Goal: Task Accomplishment & Management: Use online tool/utility

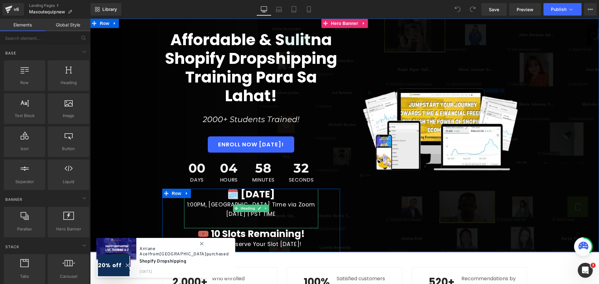
click at [272, 196] on span "🗓️ September 8, 2024" at bounding box center [251, 194] width 48 height 13
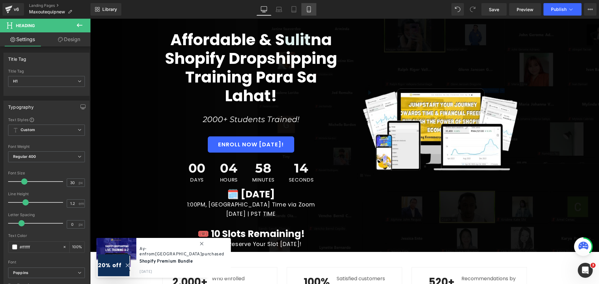
click at [310, 13] on link "Mobile" at bounding box center [308, 9] width 15 height 12
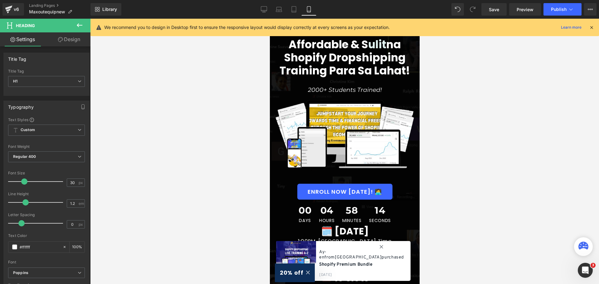
scroll to position [118, 0]
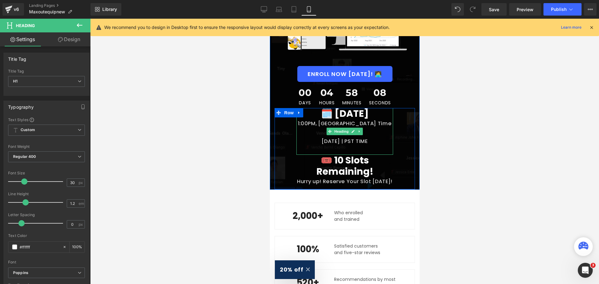
click at [326, 145] on span "Sunday | PST TIME" at bounding box center [344, 141] width 46 height 7
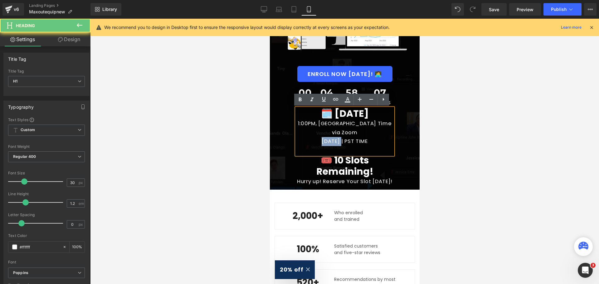
click at [326, 145] on span "Sunday | PST TIME" at bounding box center [344, 141] width 46 height 7
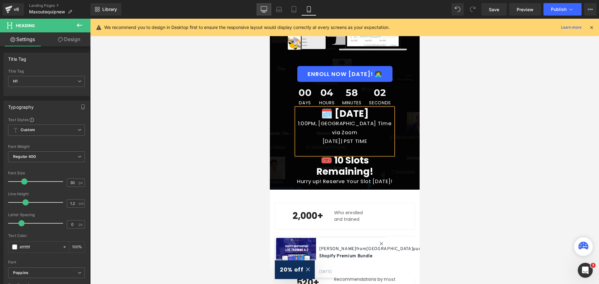
click at [261, 6] on icon at bounding box center [264, 9] width 6 height 6
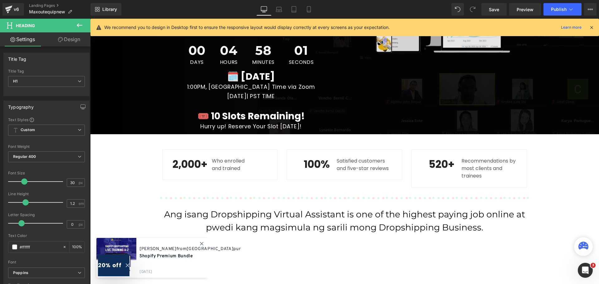
scroll to position [81, 0]
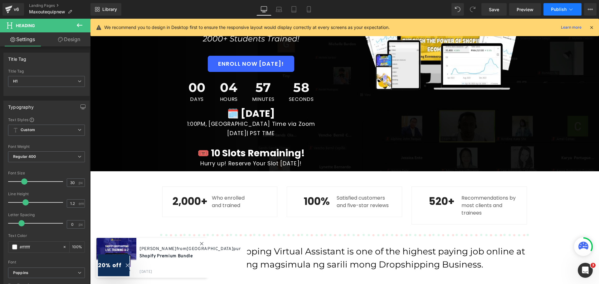
click at [560, 8] on span "Publish" at bounding box center [559, 9] width 16 height 5
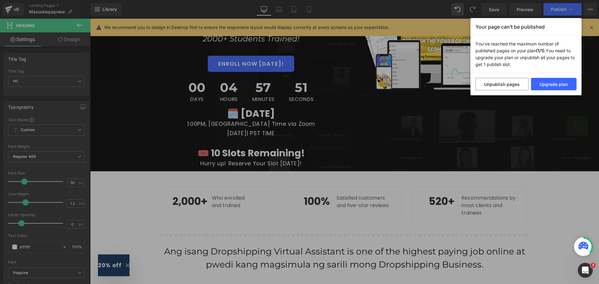
click at [594, 25] on div "Your page can’t be published You've reached the maximum number of published pag…" at bounding box center [299, 142] width 599 height 284
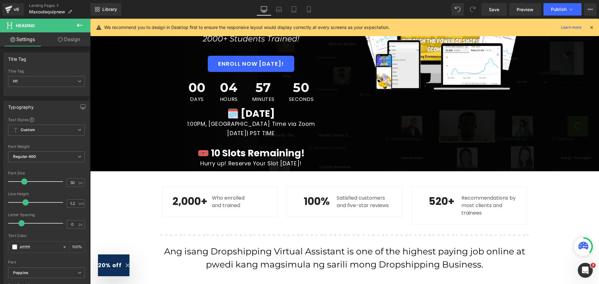
click at [594, 26] on icon at bounding box center [592, 28] width 6 height 6
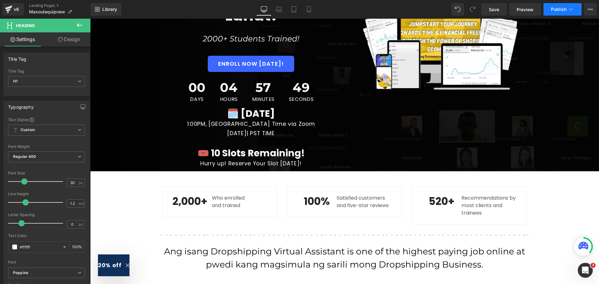
click at [557, 7] on span "Publish" at bounding box center [559, 9] width 16 height 5
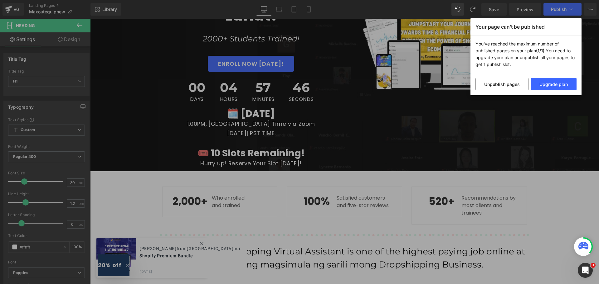
click at [549, 59] on p "You've reached the maximum number of published pages on your plan (1/1). You ne…" at bounding box center [525, 55] width 111 height 38
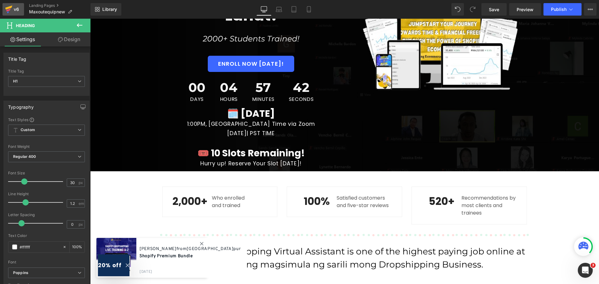
click at [11, 8] on icon at bounding box center [8, 8] width 7 height 4
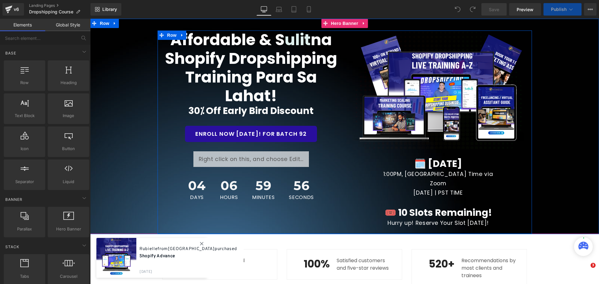
drag, startPoint x: 443, startPoint y: 163, endPoint x: 421, endPoint y: 161, distance: 21.3
click at [443, 163] on span "🗓️ [DATE]" at bounding box center [438, 163] width 48 height 13
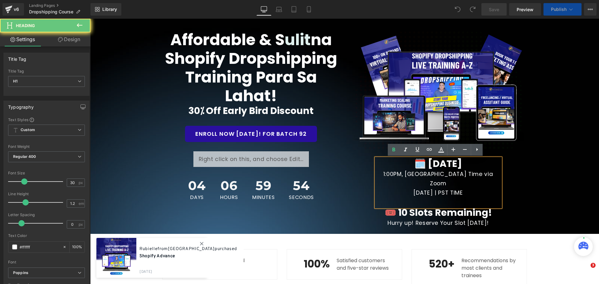
click at [421, 161] on span "🗓️ [DATE]" at bounding box center [438, 163] width 48 height 13
click at [419, 163] on span "🗓️ [DATE]" at bounding box center [438, 163] width 48 height 13
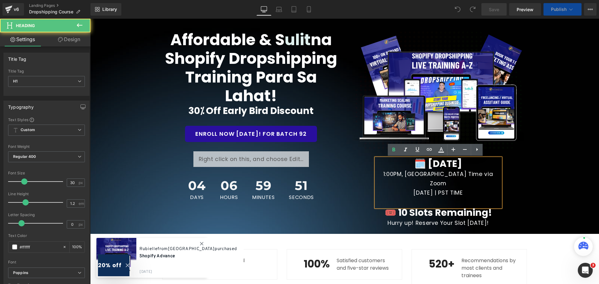
click at [419, 163] on span "🗓️ [DATE]" at bounding box center [438, 163] width 48 height 13
click at [431, 164] on span "🗓️ [DATE]" at bounding box center [438, 163] width 48 height 13
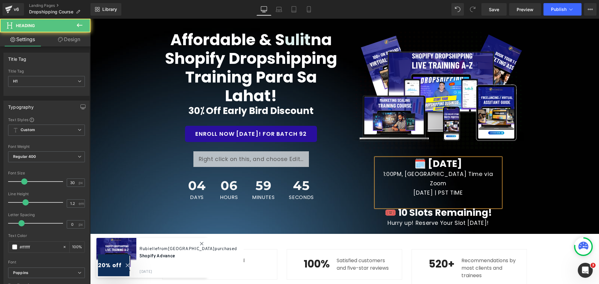
click at [458, 163] on span "🗓️ [DATE]" at bounding box center [438, 163] width 48 height 13
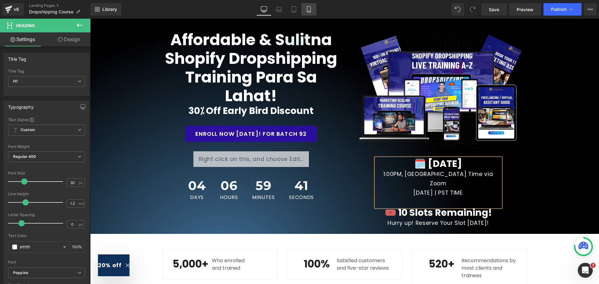
click at [305, 11] on link "Mobile" at bounding box center [308, 9] width 15 height 12
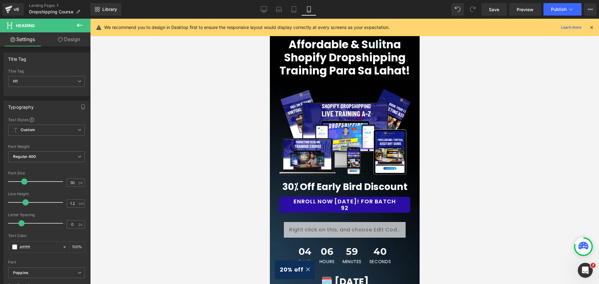
scroll to position [168, 0]
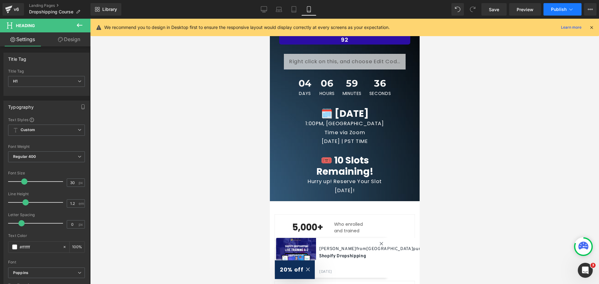
click at [556, 8] on span "Publish" at bounding box center [559, 9] width 16 height 5
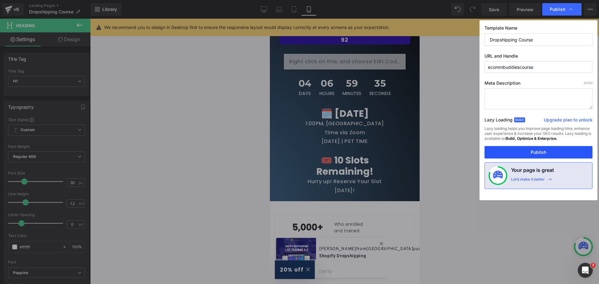
click at [540, 155] on button "Publish" at bounding box center [538, 152] width 108 height 12
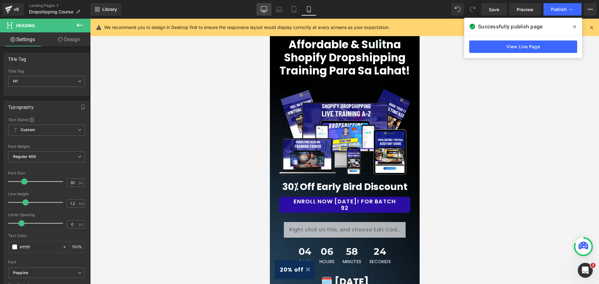
click at [260, 8] on link "Desktop" at bounding box center [263, 9] width 15 height 12
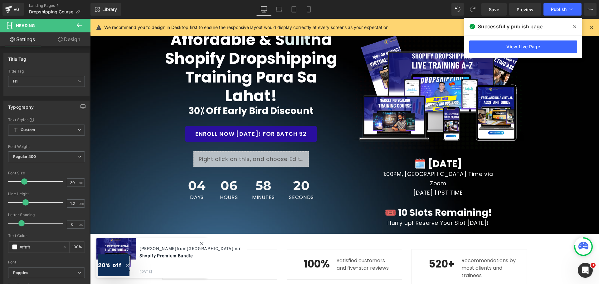
click at [575, 28] on icon at bounding box center [574, 26] width 3 height 5
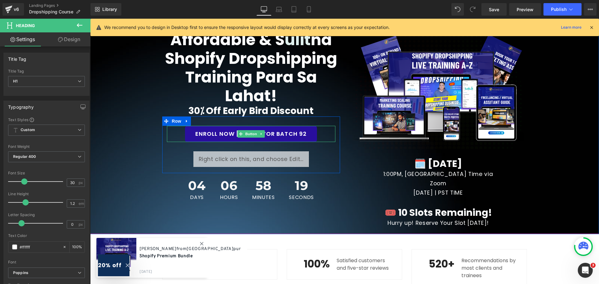
click at [304, 133] on link "ENROLL NOW [DATE]! FOR BATCH 92" at bounding box center [251, 134] width 132 height 16
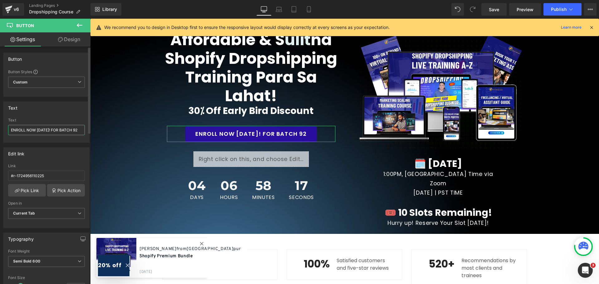
click at [82, 131] on input "ENROLL NOW [DATE]! FOR BATCH 92" at bounding box center [46, 130] width 77 height 10
type input "ENROLL NOW [DATE]! FOR BATCH 93"
click at [310, 8] on icon at bounding box center [308, 10] width 3 height 6
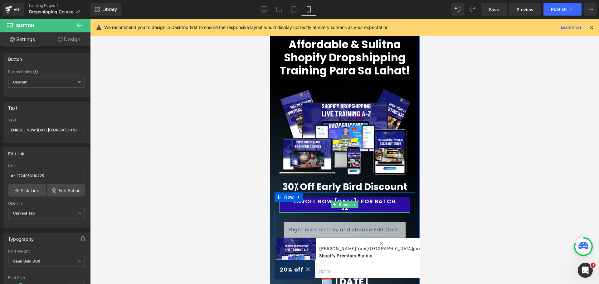
click at [388, 209] on link "ENROLL NOW [DATE]! FOR BATCH 92" at bounding box center [344, 205] width 131 height 16
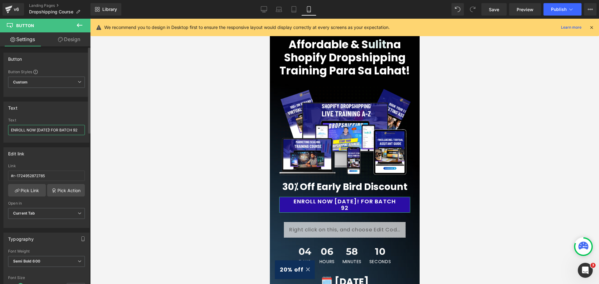
click at [80, 132] on input "ENROLL NOW [DATE]! FOR BATCH 92" at bounding box center [46, 130] width 77 height 10
type input "ENROLL NOW [DATE]! FOR BATCH 93"
click at [559, 8] on span "Publish" at bounding box center [559, 9] width 16 height 5
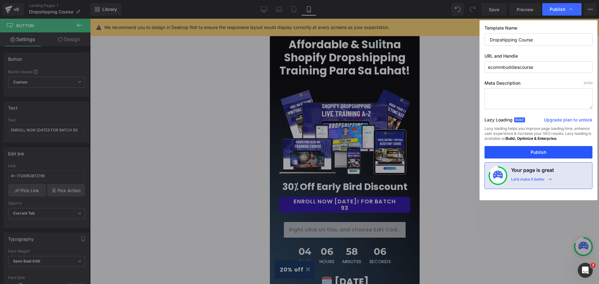
click at [531, 154] on button "Publish" at bounding box center [538, 152] width 108 height 12
